Goal: Information Seeking & Learning: Learn about a topic

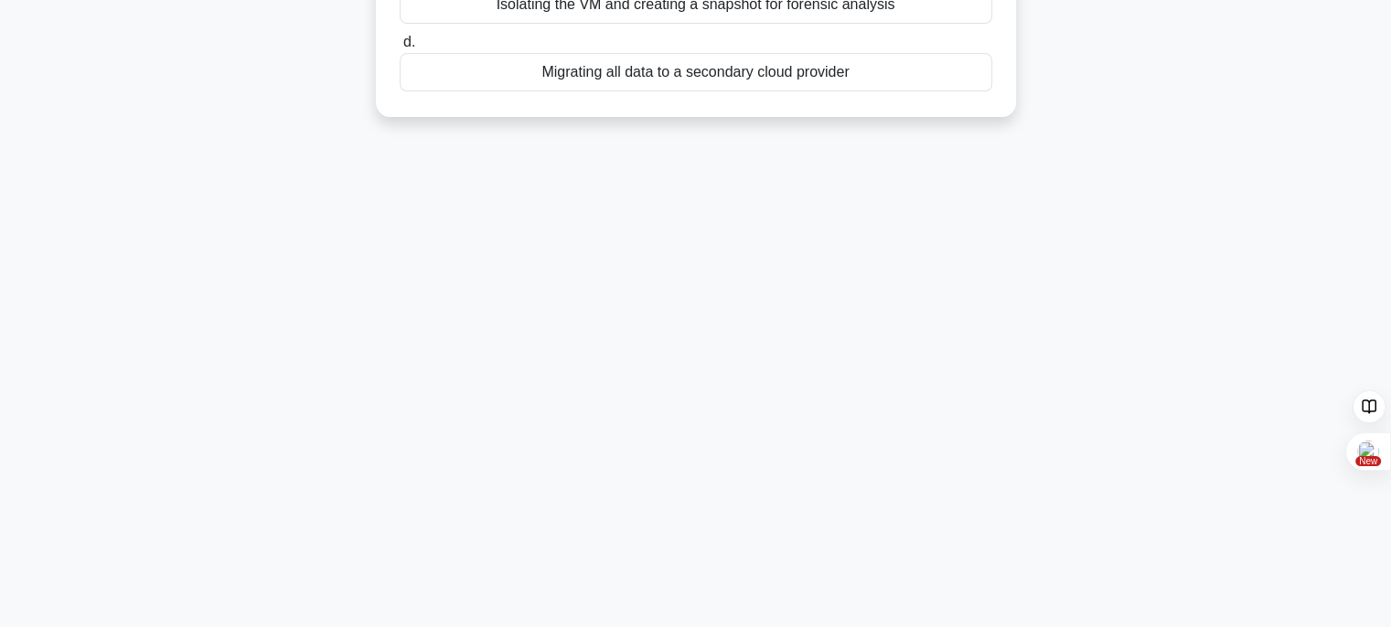
scroll to position [87, 0]
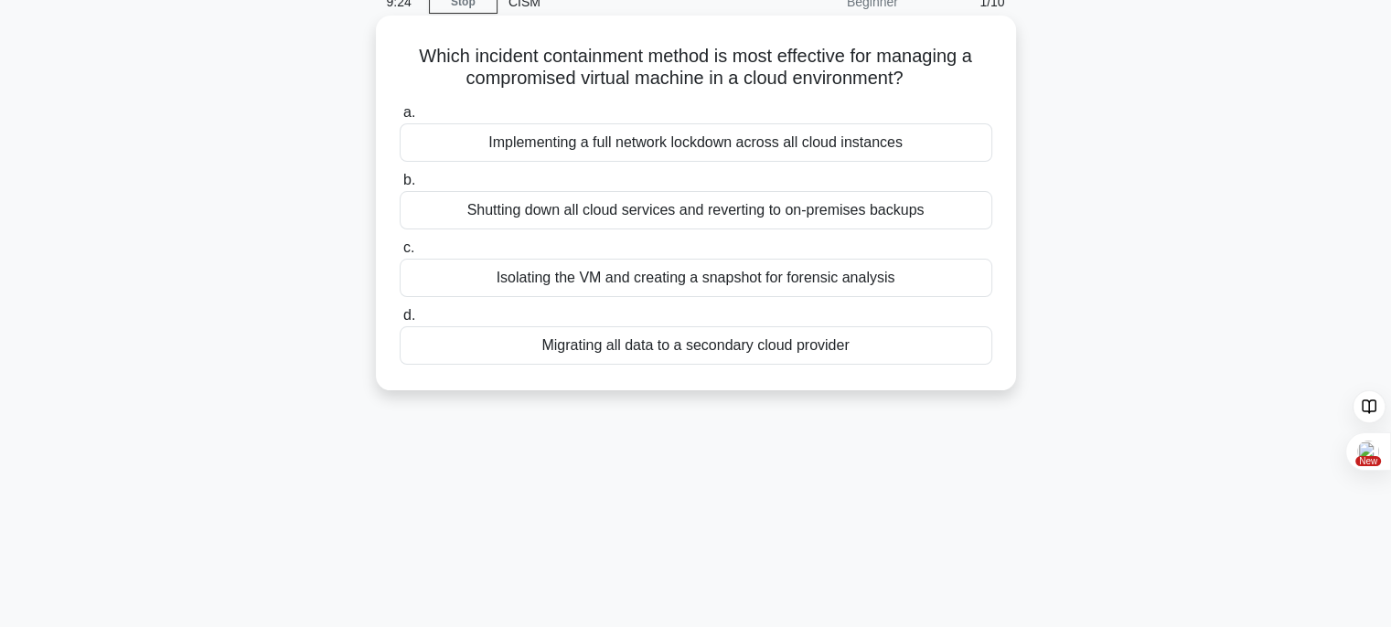
click at [713, 280] on div "Isolating the VM and creating a snapshot for forensic analysis" at bounding box center [696, 278] width 593 height 38
click at [400, 254] on input "c. Isolating the VM and creating a snapshot for forensic analysis" at bounding box center [400, 248] width 0 height 12
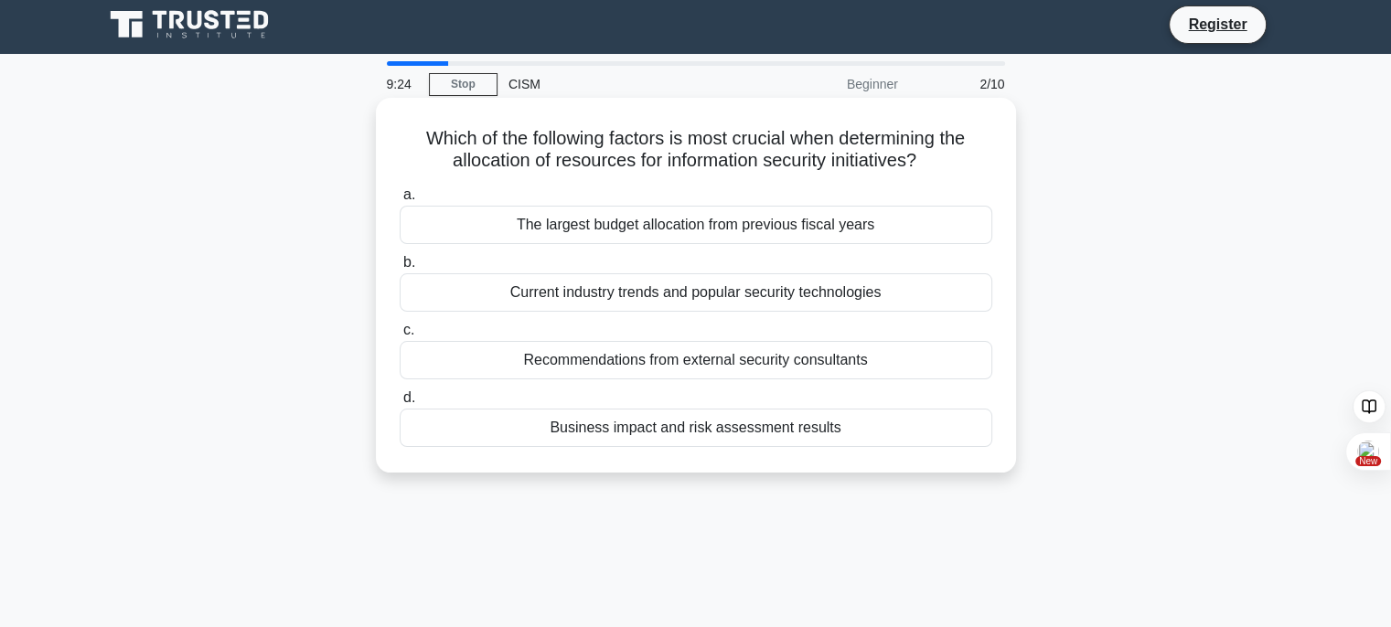
scroll to position [0, 0]
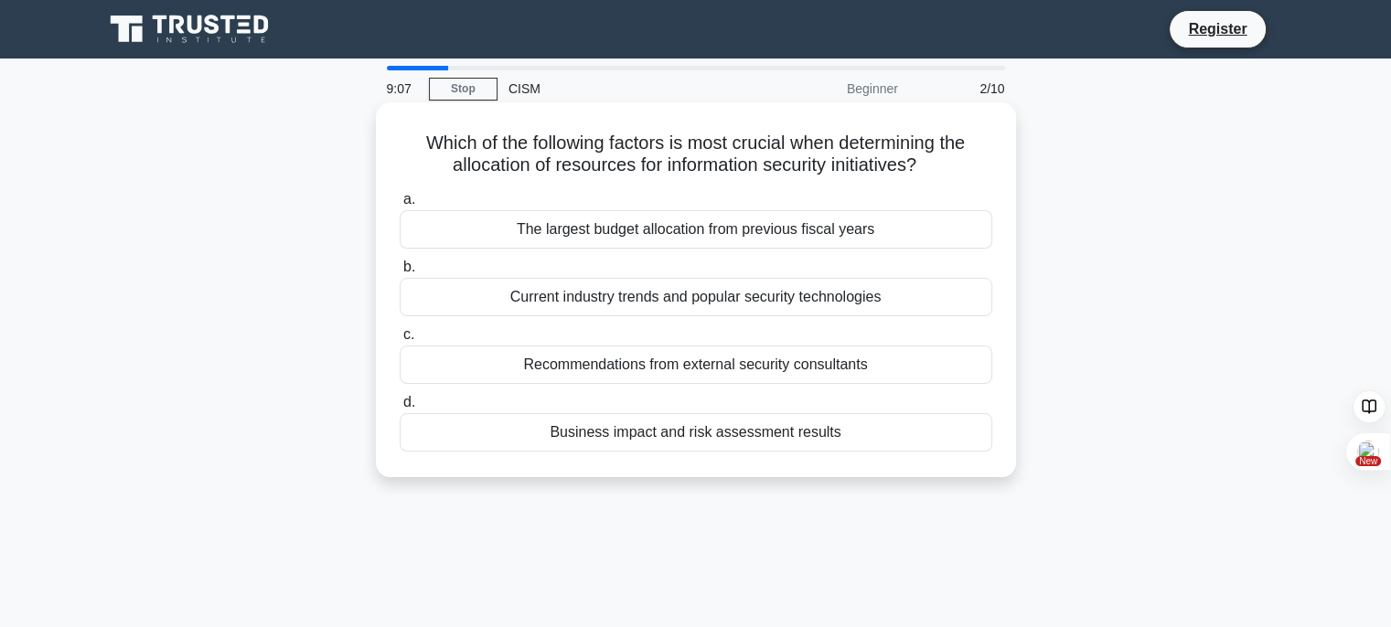
click at [637, 364] on div "Recommendations from external security consultants" at bounding box center [696, 365] width 593 height 38
click at [400, 341] on input "c. Recommendations from external security consultants" at bounding box center [400, 335] width 0 height 12
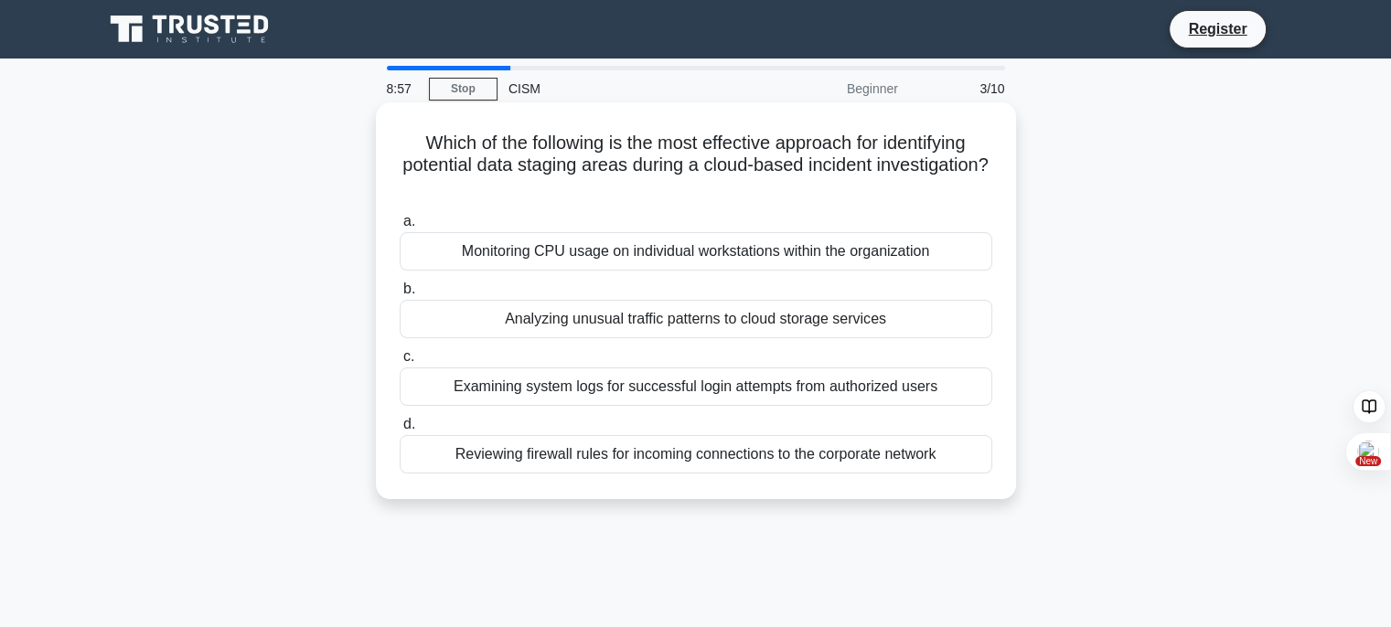
click at [607, 258] on div "Monitoring CPU usage on individual workstations within the organization" at bounding box center [696, 251] width 593 height 38
click at [400, 228] on input "a. Monitoring CPU usage on individual workstations within the organization" at bounding box center [400, 222] width 0 height 12
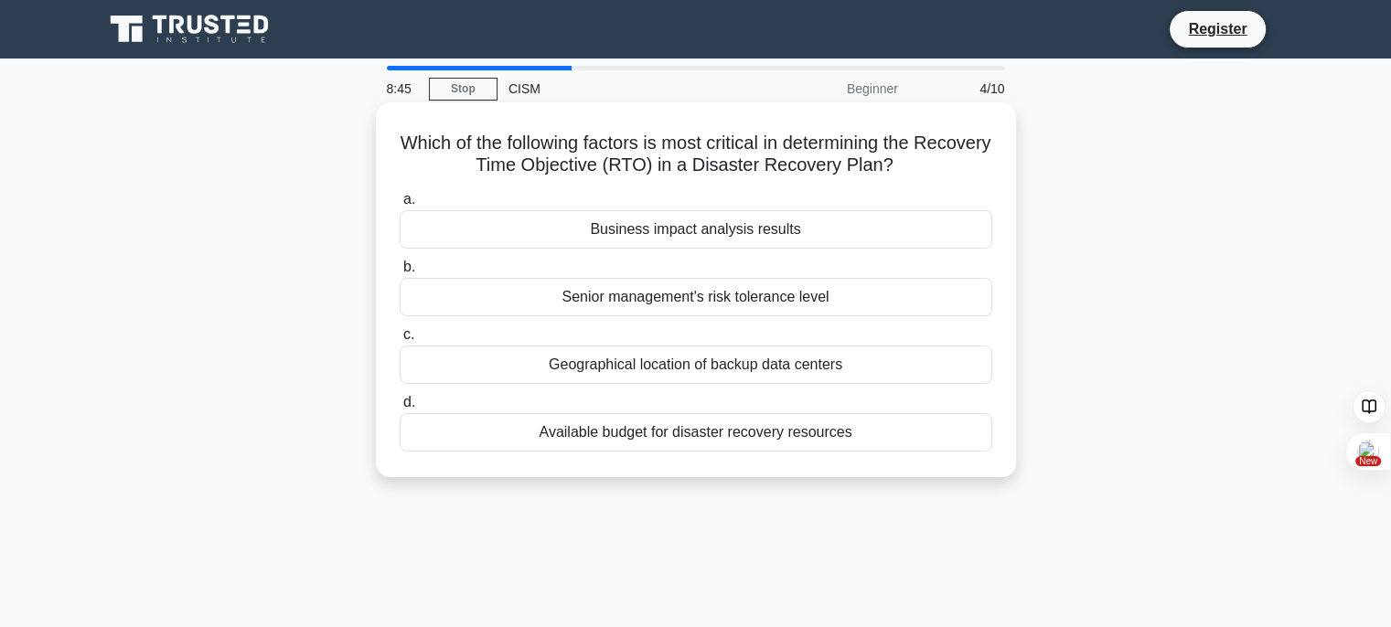
click at [690, 370] on div "Geographical location of backup data centers" at bounding box center [696, 365] width 593 height 38
click at [400, 341] on input "c. Geographical location of backup data centers" at bounding box center [400, 335] width 0 height 12
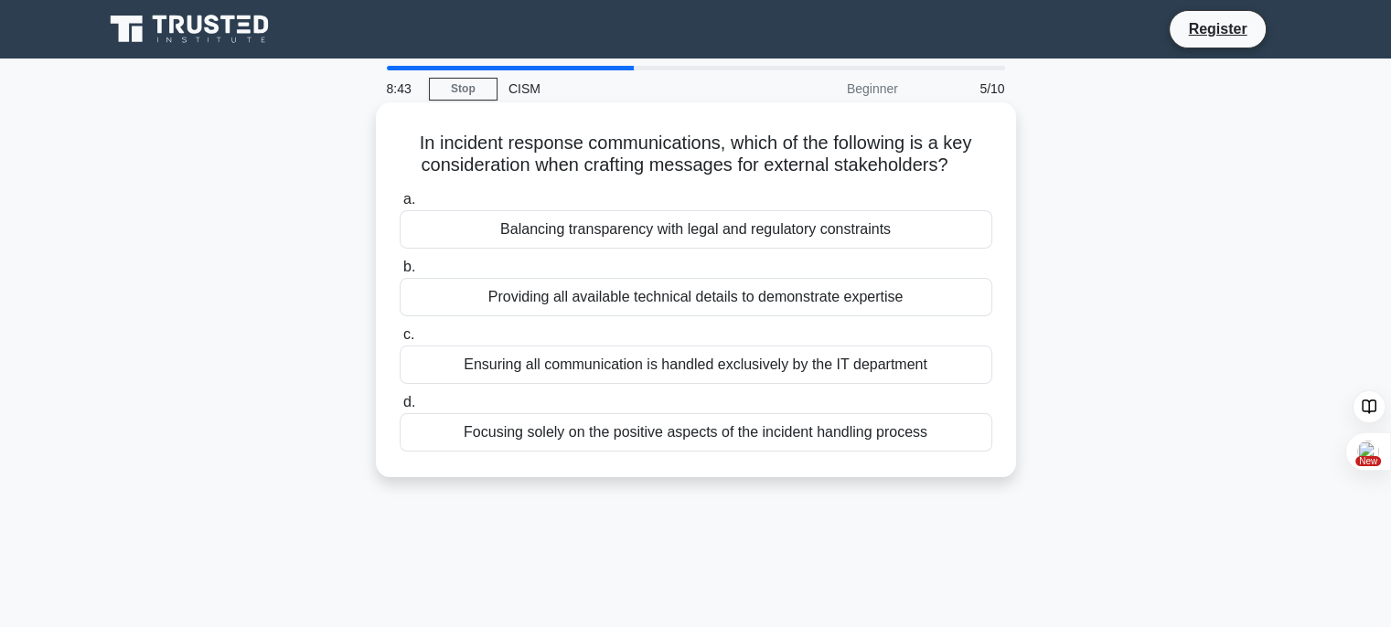
click at [648, 314] on div "Providing all available technical details to demonstrate expertise" at bounding box center [696, 297] width 593 height 38
click at [400, 273] on input "b. Providing all available technical details to demonstrate expertise" at bounding box center [400, 268] width 0 height 12
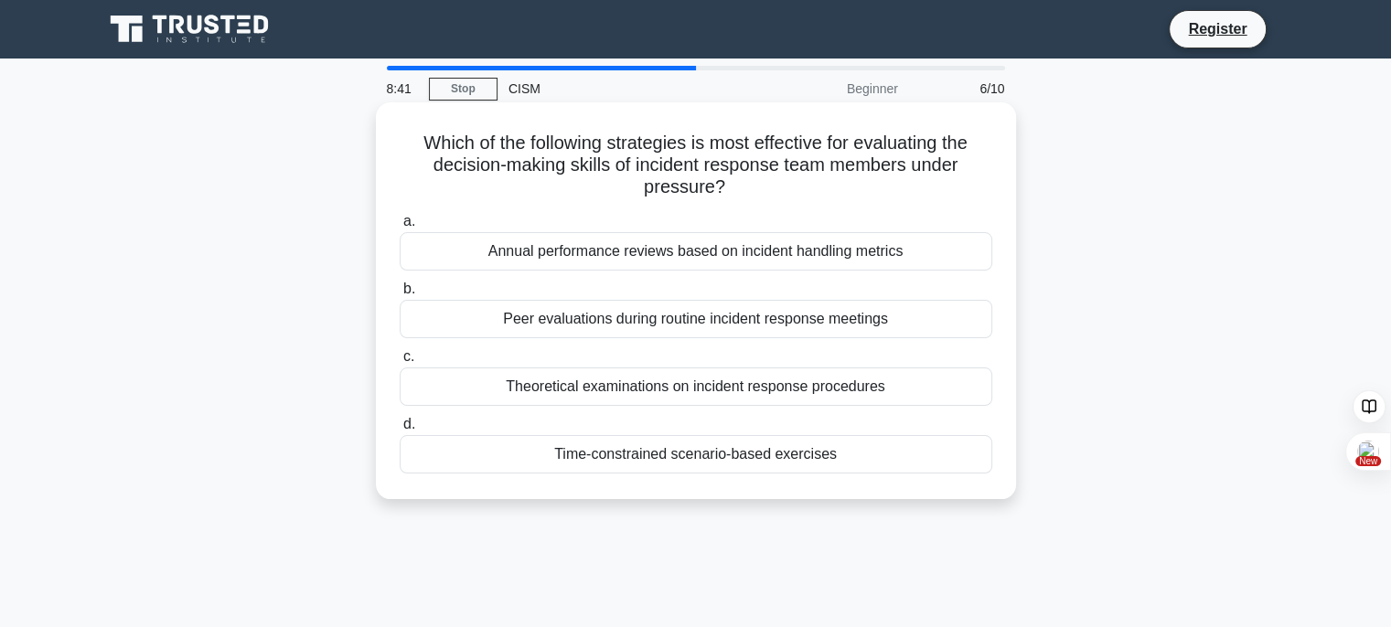
click at [651, 317] on div "Peer evaluations during routine incident response meetings" at bounding box center [696, 319] width 593 height 38
click at [400, 295] on input "b. Peer evaluations during routine incident response meetings" at bounding box center [400, 290] width 0 height 12
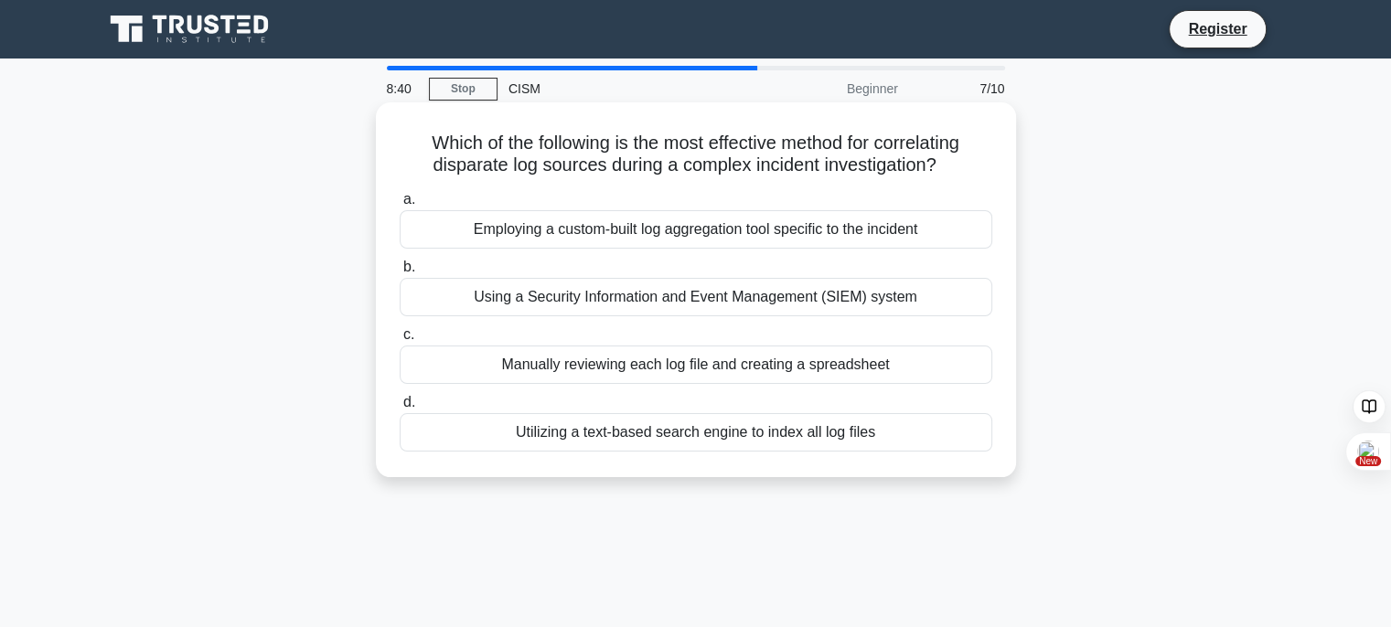
click at [667, 295] on div "Using a Security Information and Event Management (SIEM) system" at bounding box center [696, 297] width 593 height 38
click at [400, 273] on input "b. Using a Security Information and Event Management (SIEM) system" at bounding box center [400, 268] width 0 height 12
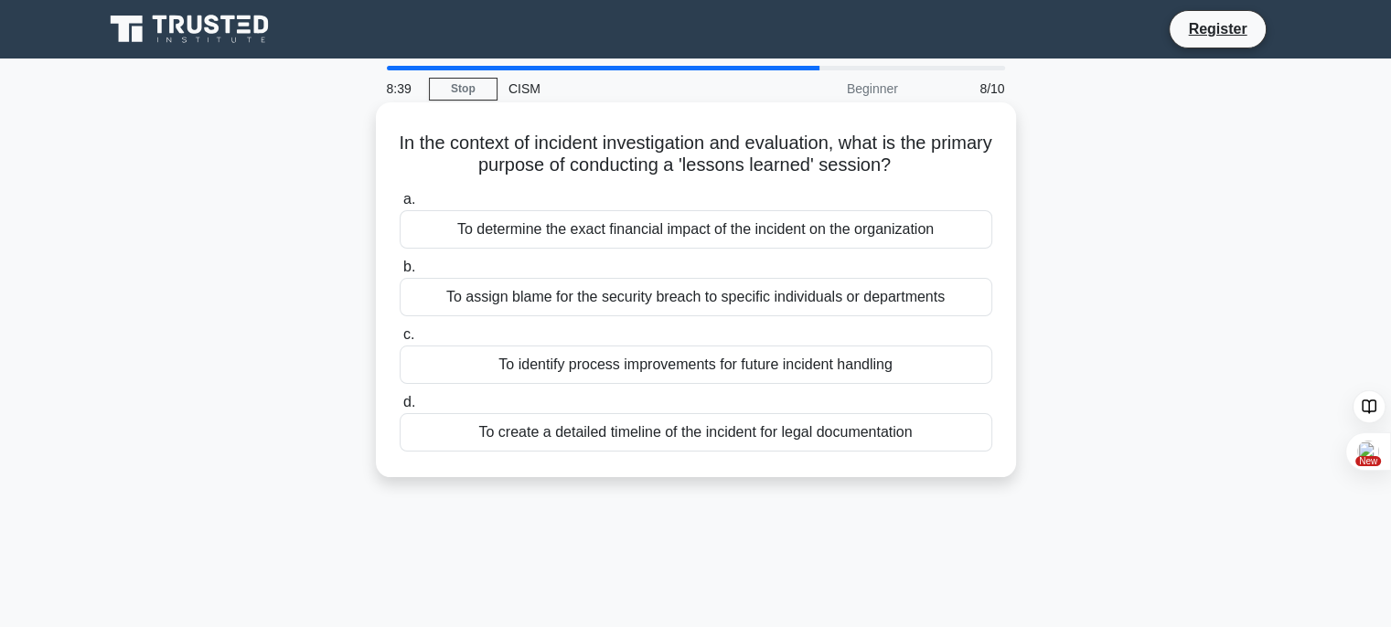
click at [660, 292] on div "To assign blame for the security breach to specific individuals or departments" at bounding box center [696, 297] width 593 height 38
click at [400, 273] on input "b. To assign blame for the security breach to specific individuals or departmen…" at bounding box center [400, 268] width 0 height 12
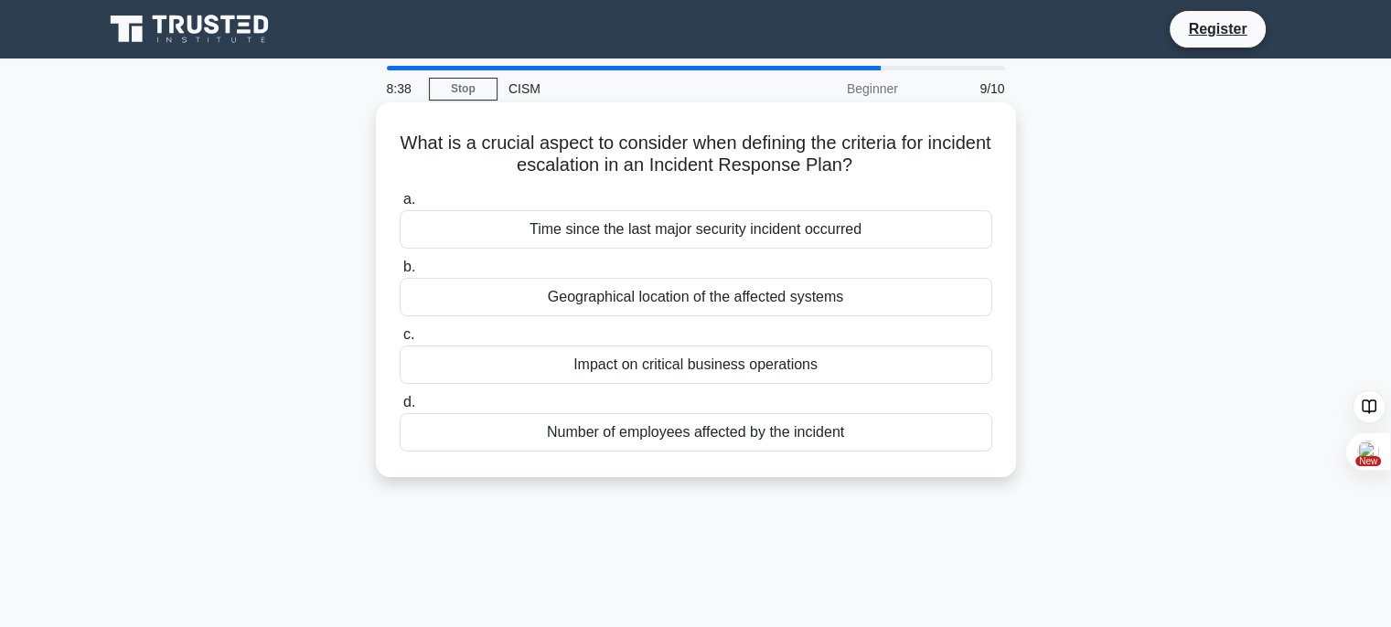
click at [659, 307] on div "Geographical location of the affected systems" at bounding box center [696, 297] width 593 height 38
click at [400, 273] on input "b. Geographical location of the affected systems" at bounding box center [400, 268] width 0 height 12
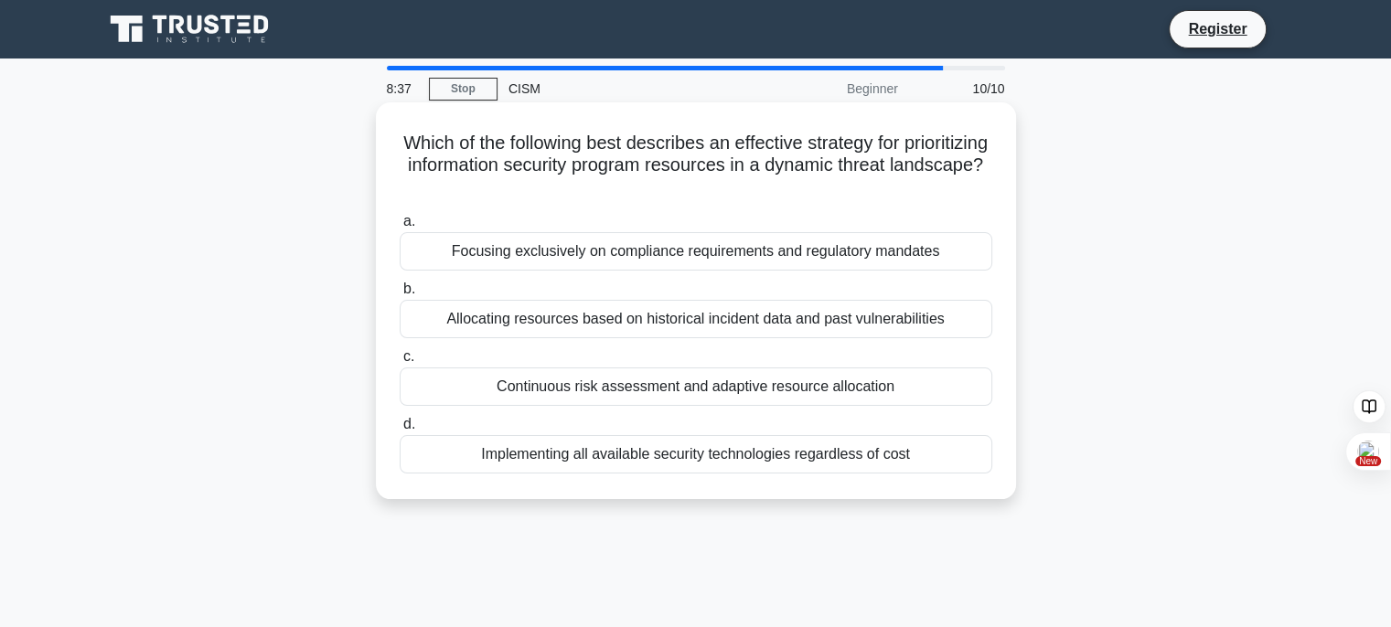
click at [656, 317] on div "Allocating resources based on historical incident data and past vulnerabilities" at bounding box center [696, 319] width 593 height 38
click at [400, 295] on input "b. Allocating resources based on historical incident data and past vulnerabilit…" at bounding box center [400, 290] width 0 height 12
